Goal: Book appointment/travel/reservation

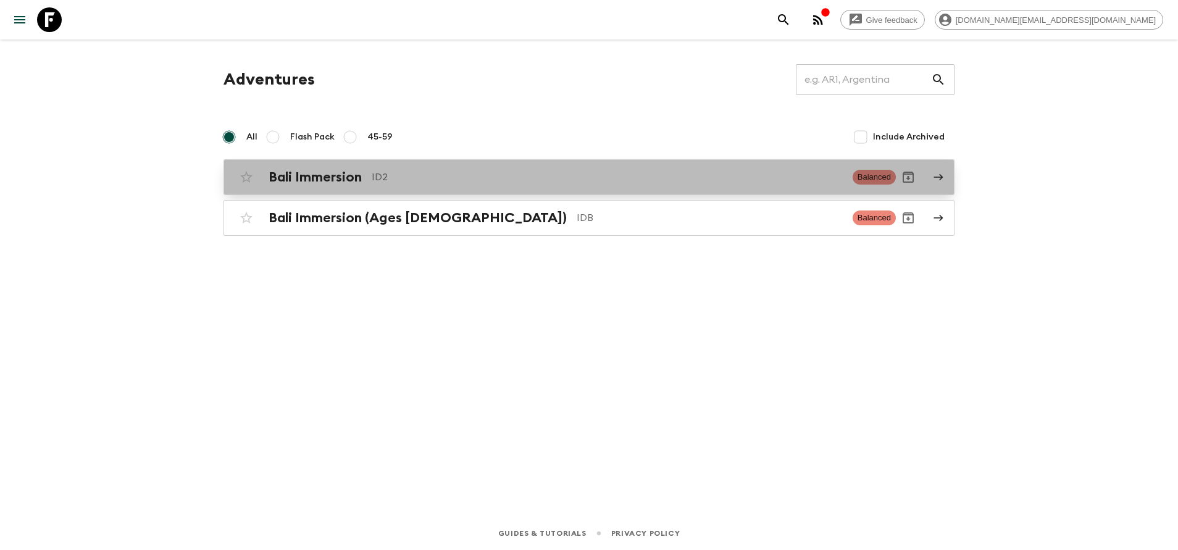
click at [341, 176] on h2 "Bali Immersion" at bounding box center [315, 177] width 93 height 16
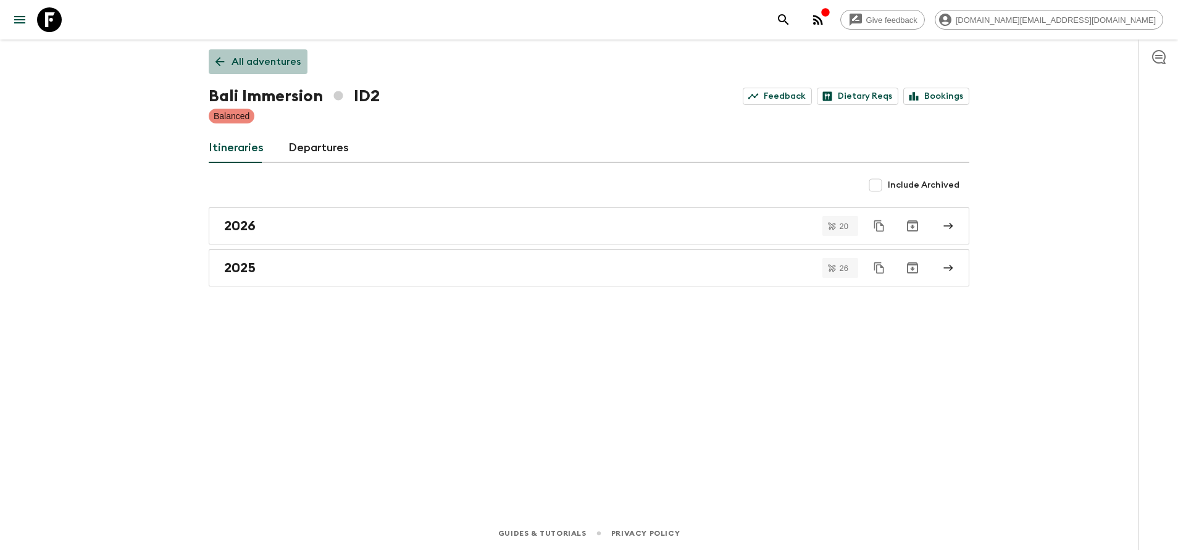
click at [259, 57] on p "All adventures" at bounding box center [265, 61] width 69 height 15
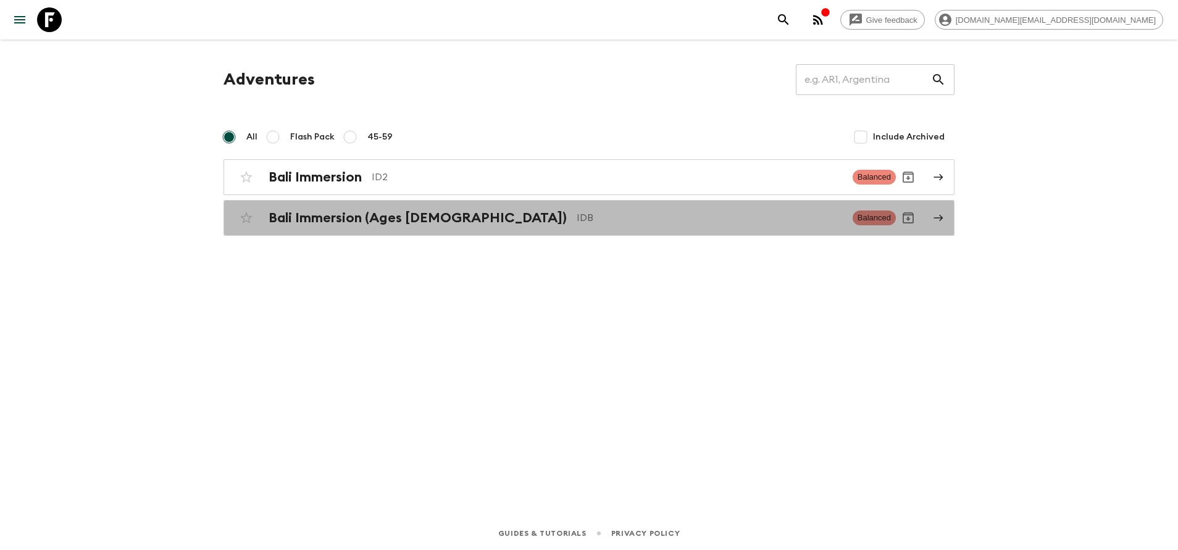
click at [388, 235] on link "Bali Immersion (Ages [DEMOGRAPHIC_DATA]) IDB Balanced" at bounding box center [588, 218] width 731 height 36
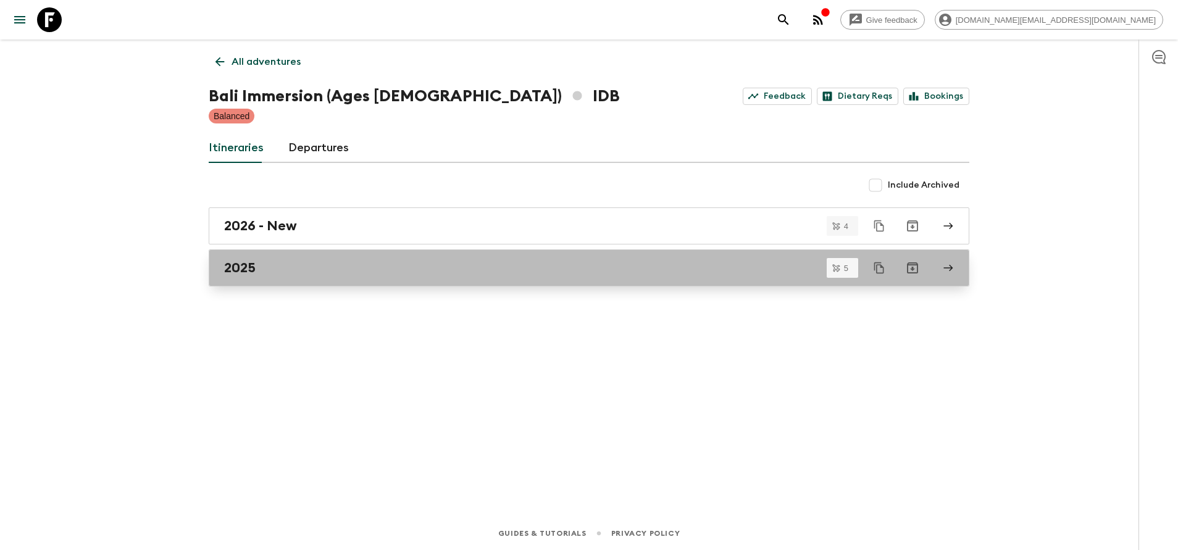
click at [378, 265] on div "2025" at bounding box center [577, 268] width 706 height 16
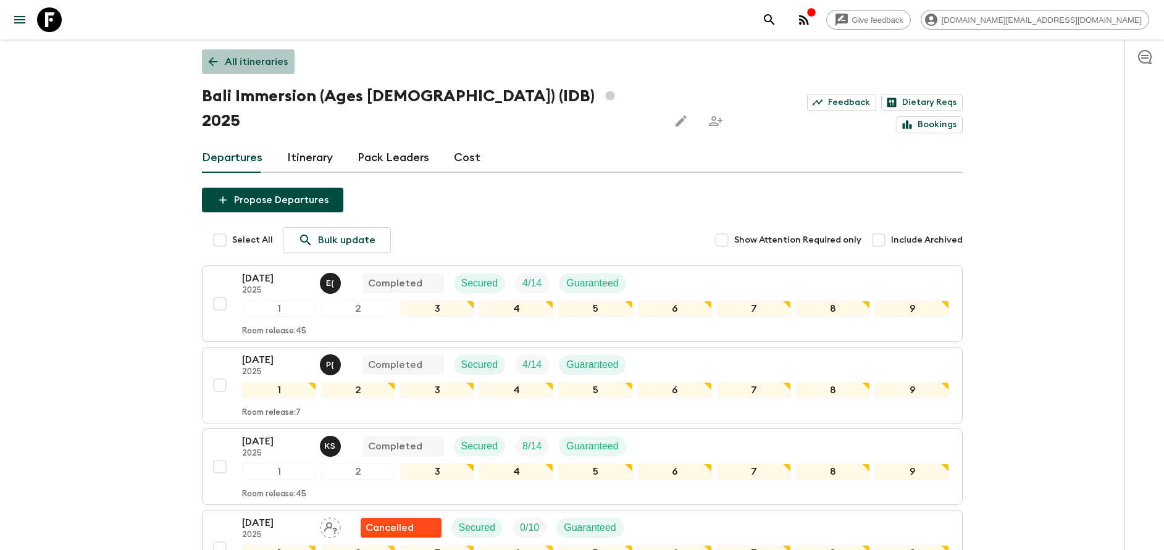
click at [248, 65] on p "All itineraries" at bounding box center [256, 61] width 63 height 15
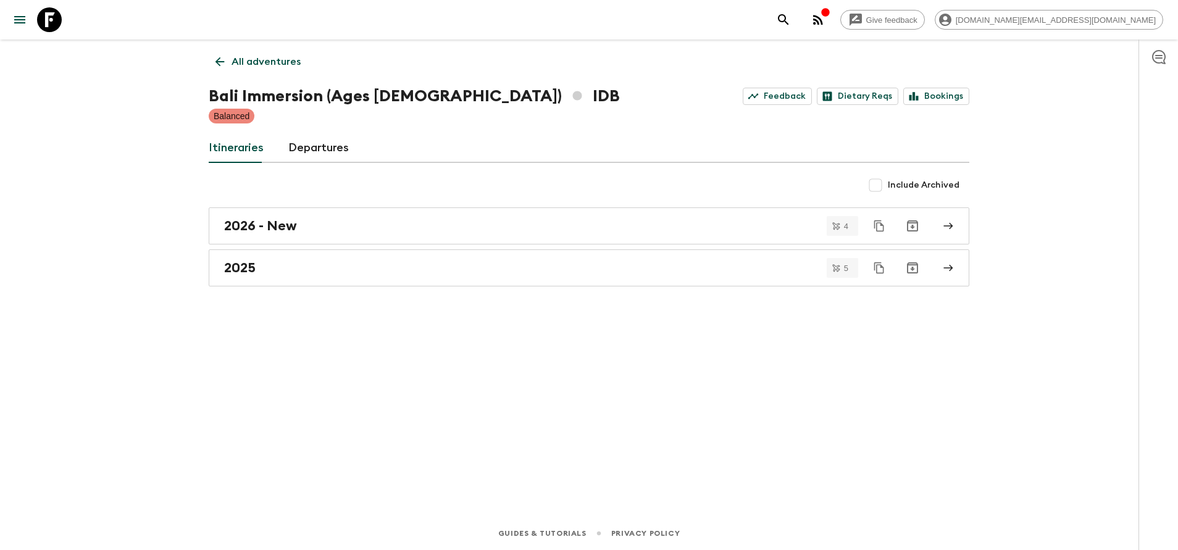
click at [231, 64] on link "All adventures" at bounding box center [258, 61] width 99 height 25
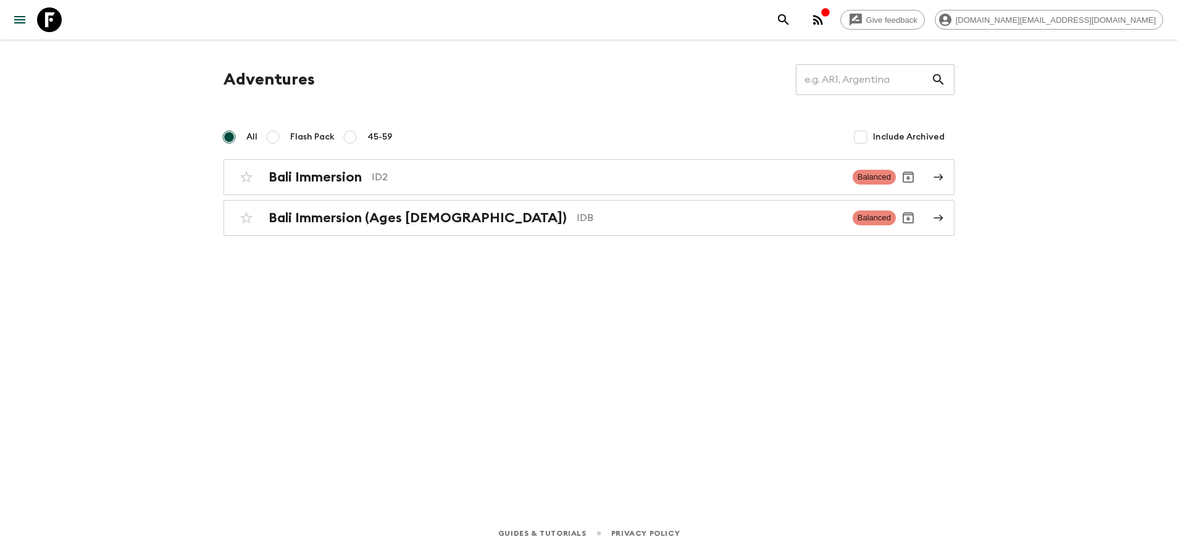
click at [338, 173] on h2 "Bali Immersion" at bounding box center [315, 177] width 93 height 16
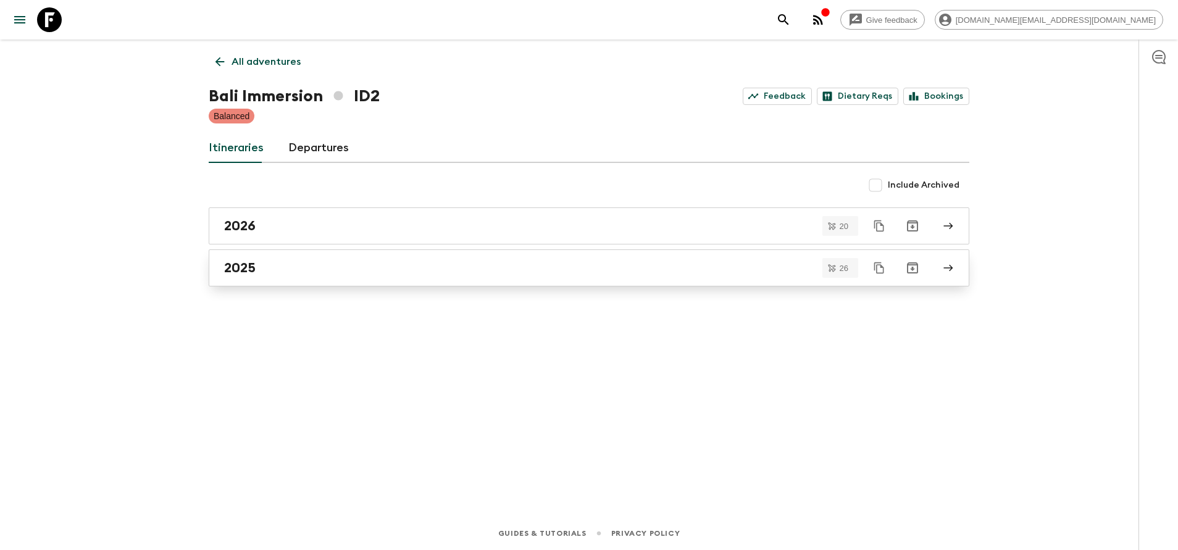
click at [360, 270] on div "2025" at bounding box center [577, 268] width 706 height 16
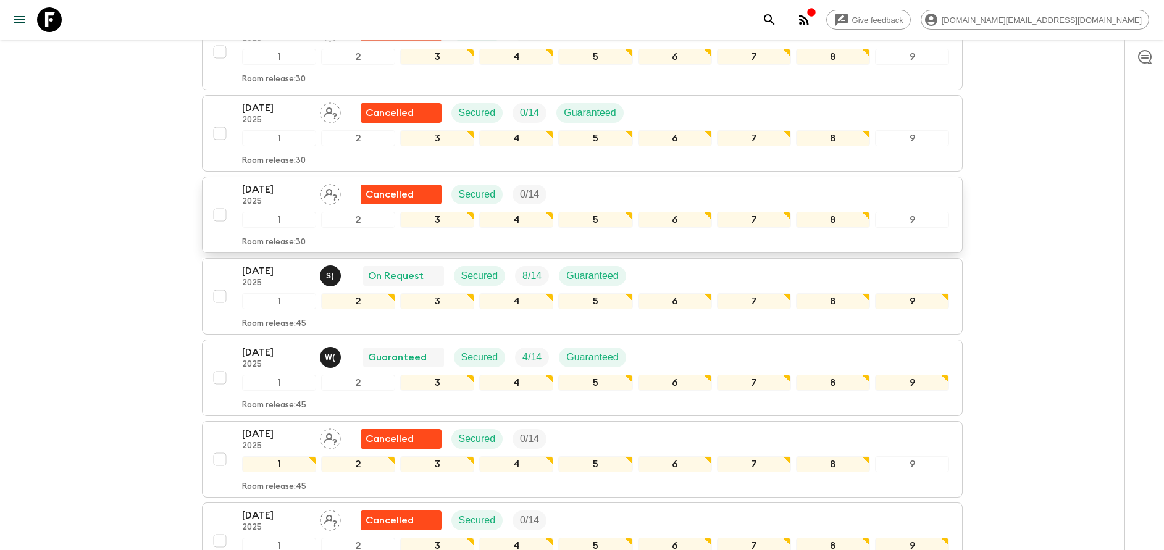
scroll to position [1176, 0]
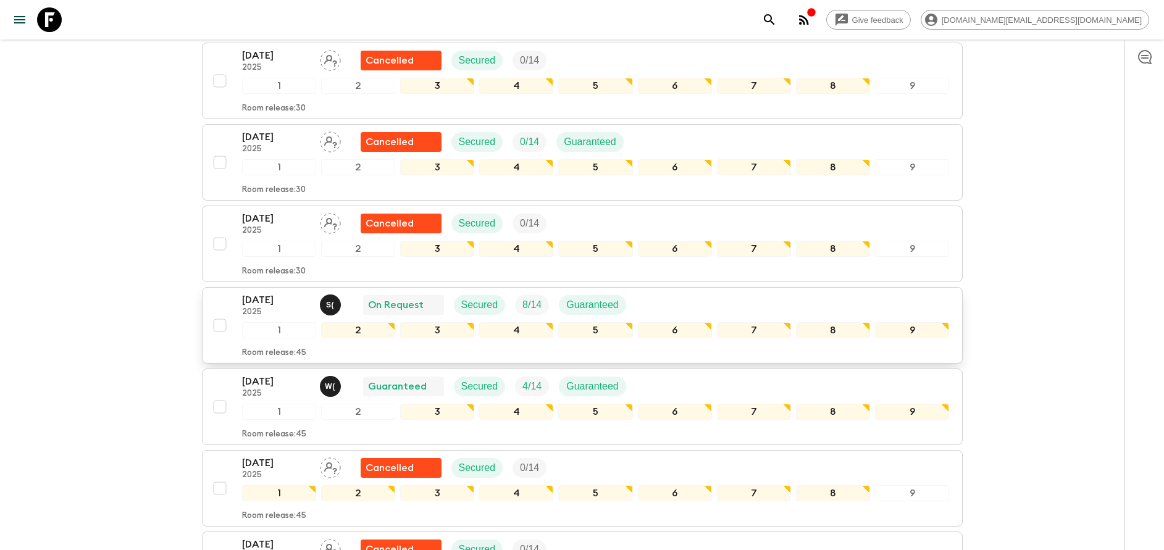
click at [285, 298] on p "[DATE]" at bounding box center [276, 300] width 68 height 15
